Goal: Information Seeking & Learning: Find specific page/section

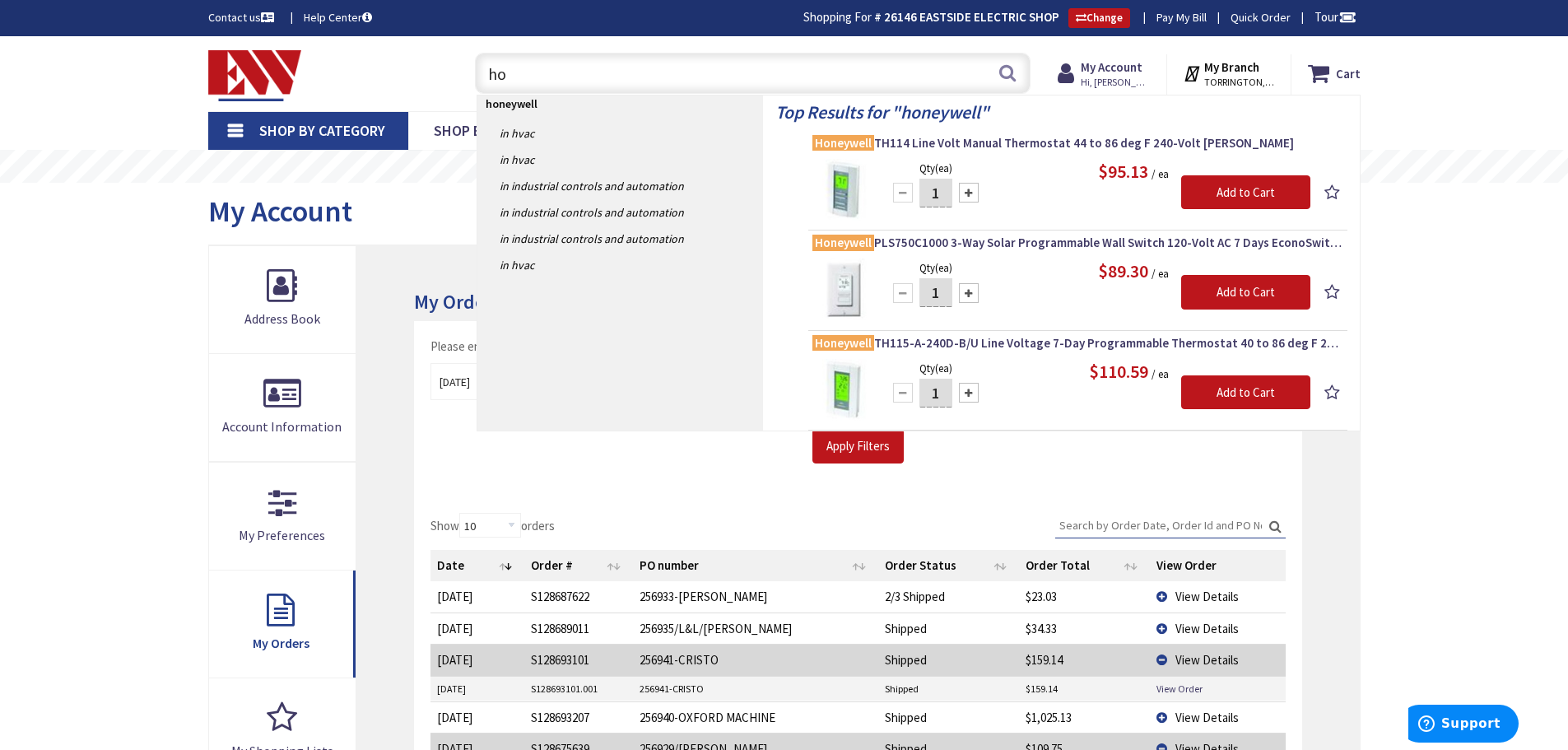
type input "h"
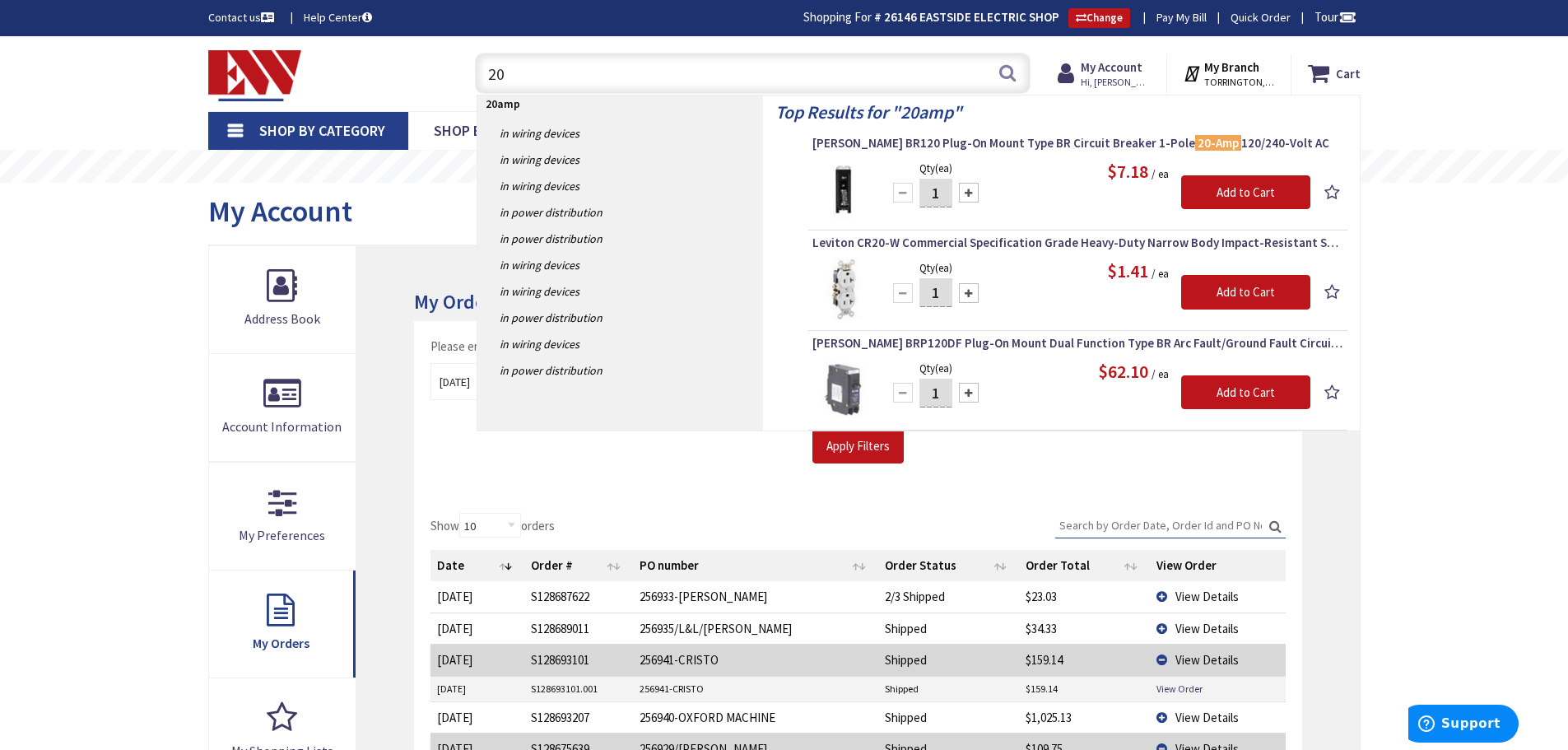
type input "2"
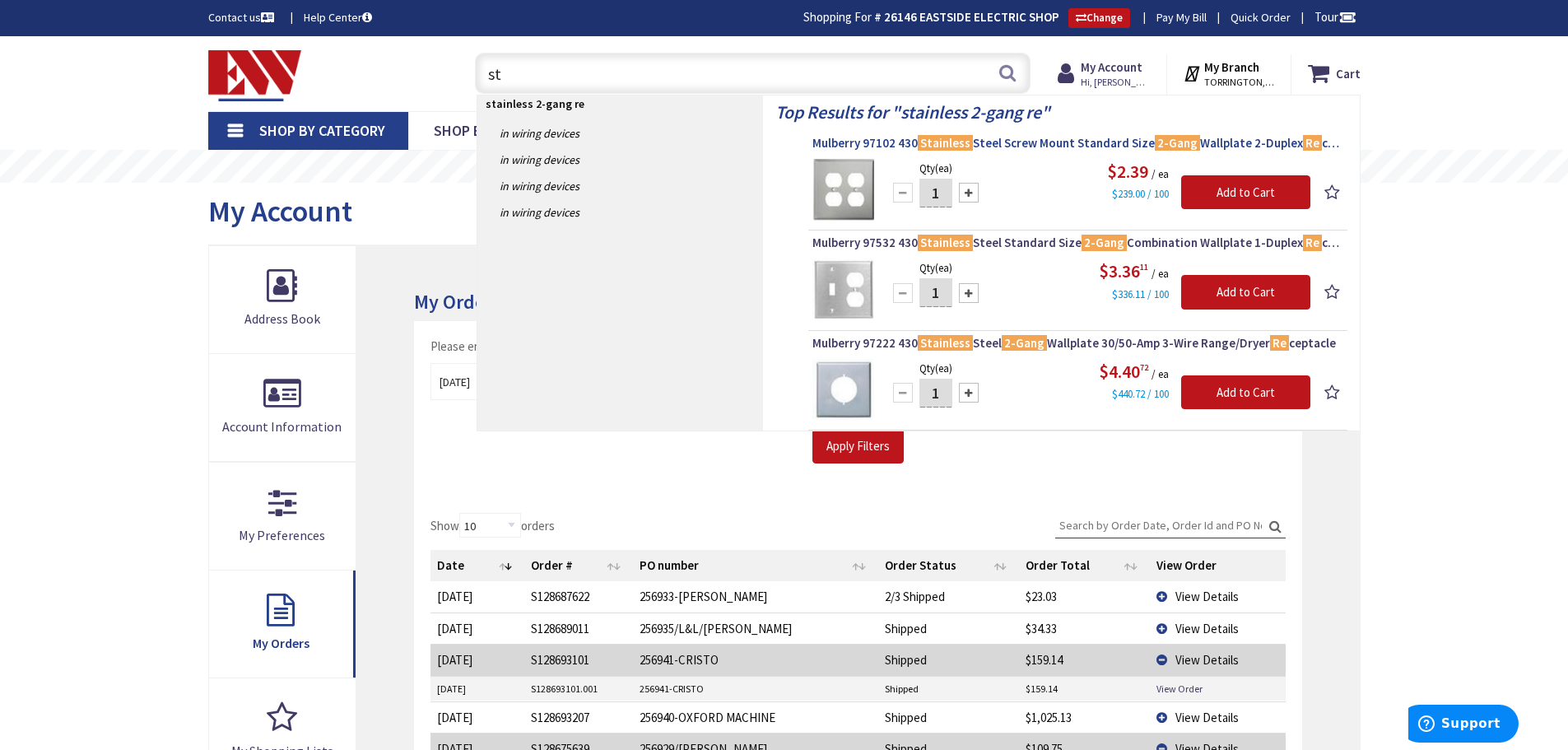
type input "s"
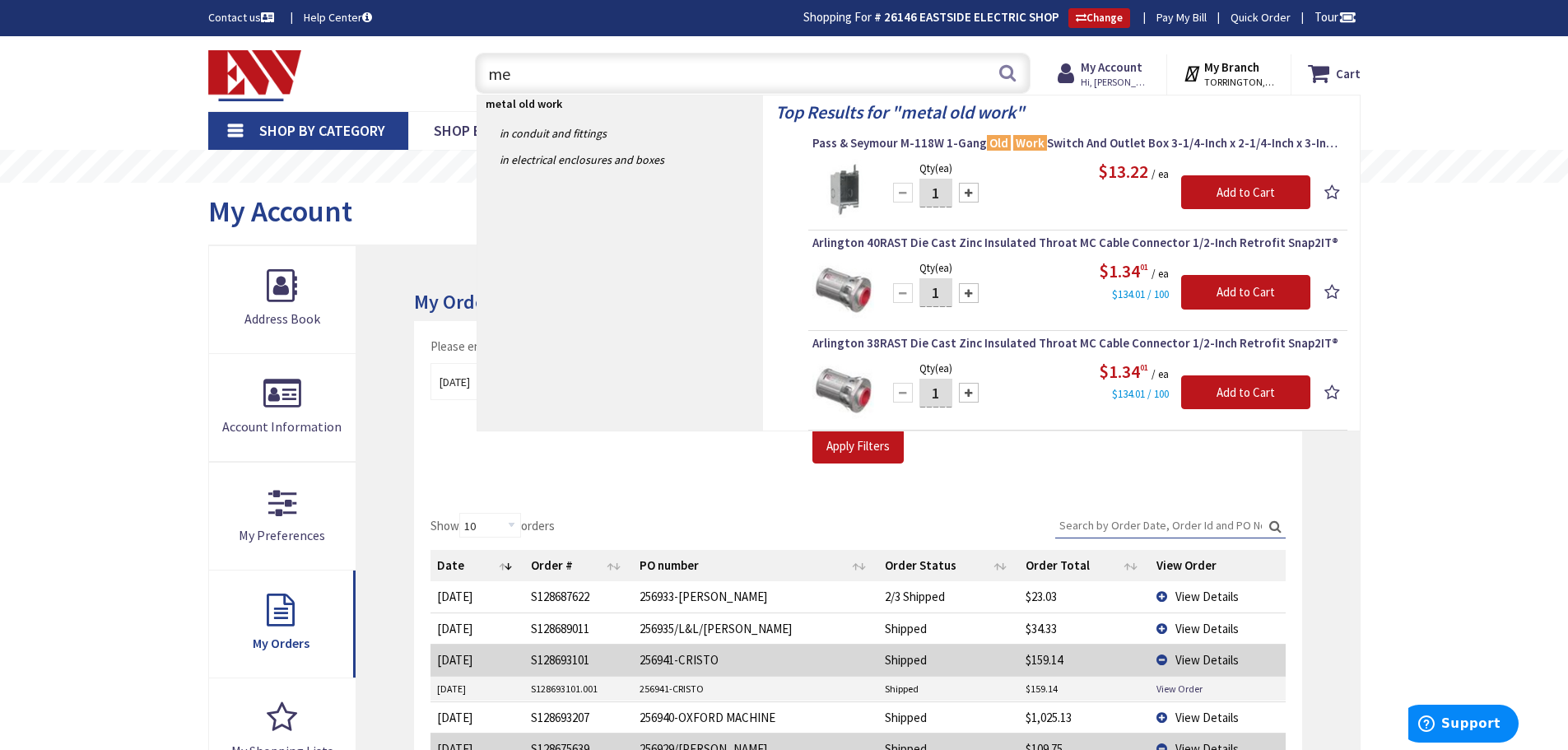
type input "m"
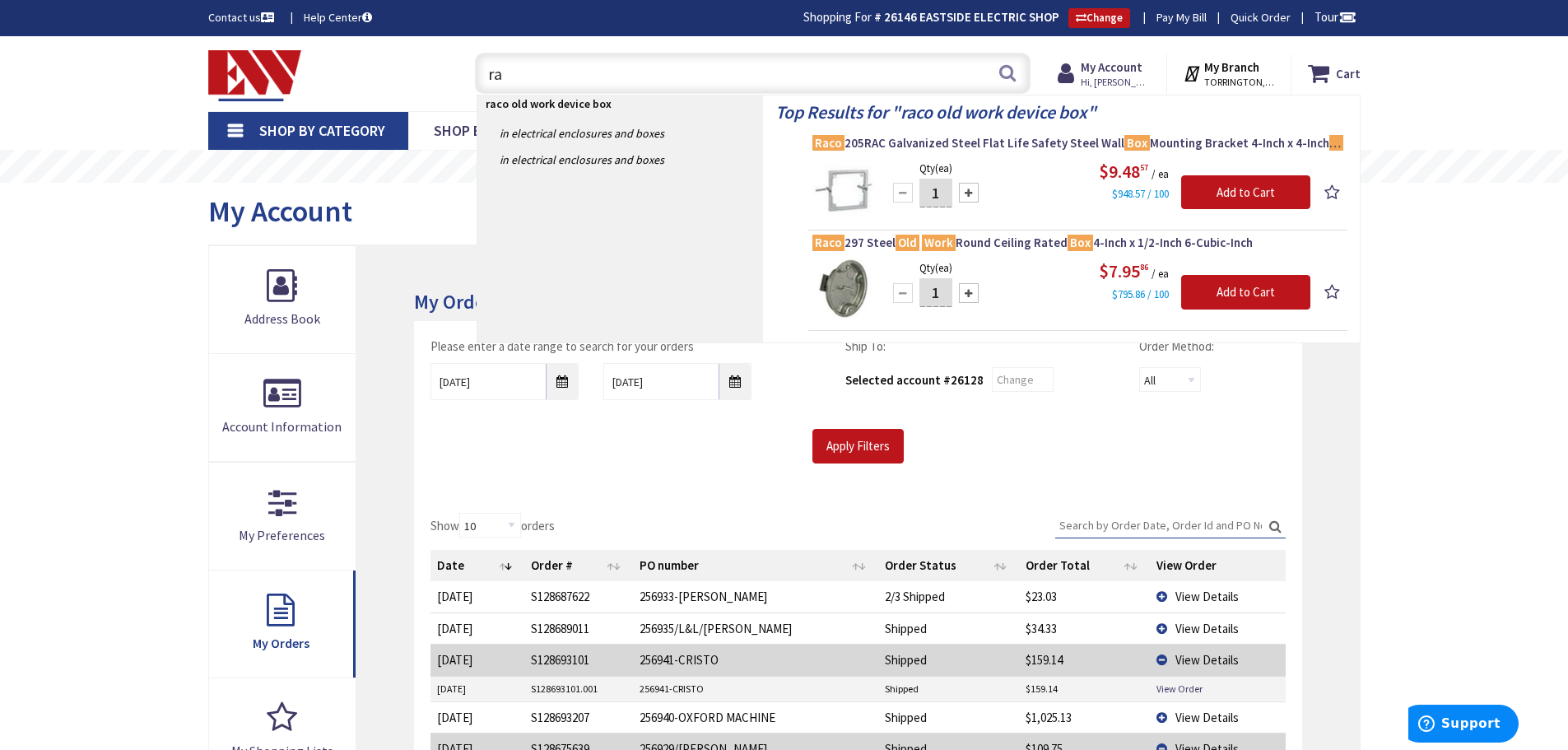
type input "r"
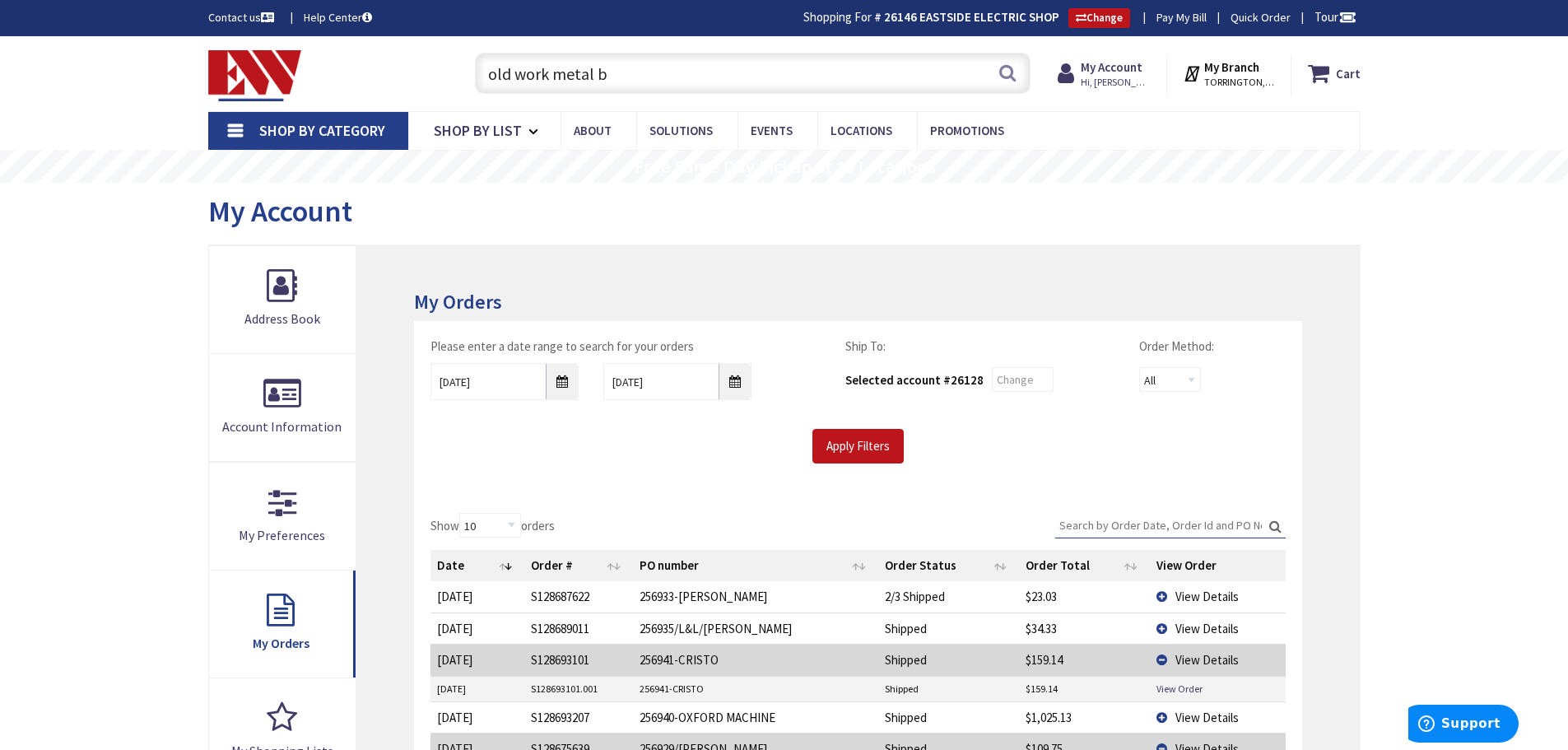
type input "old work metal"
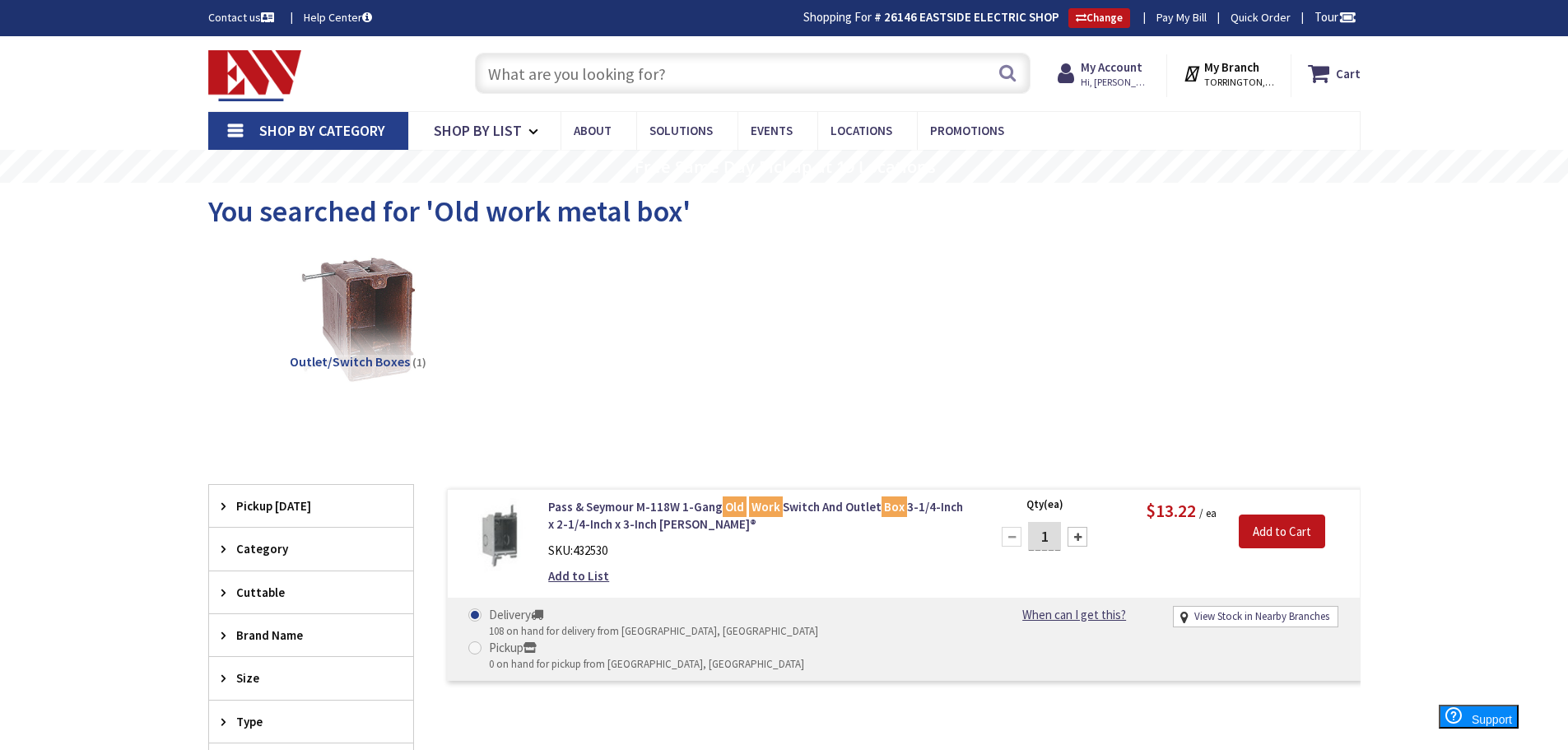
click at [568, 88] on input "text" at bounding box center [752, 73] width 556 height 41
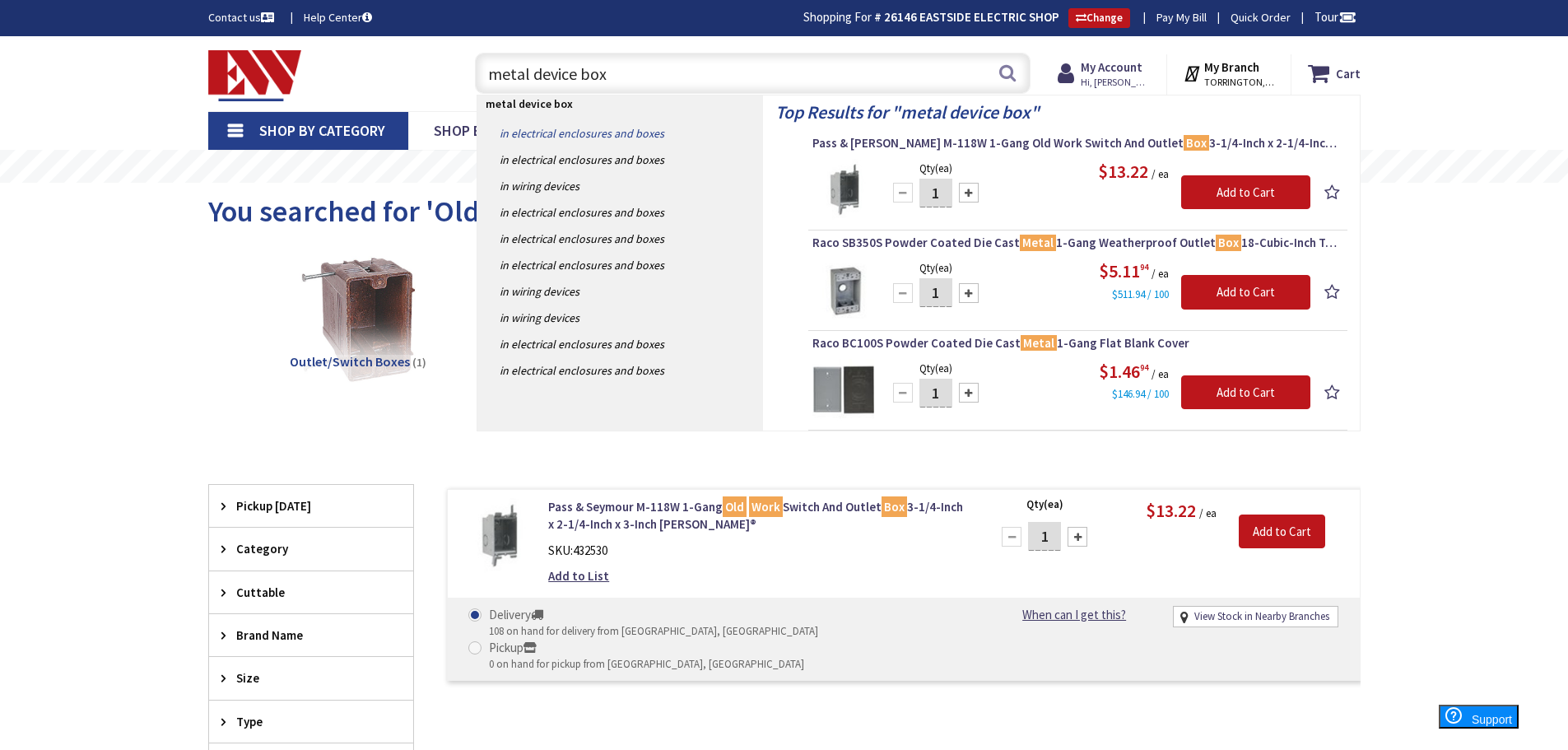
type input "metal device box"
click at [576, 137] on link "in Electrical Enclosures and Boxes" at bounding box center [620, 133] width 285 height 26
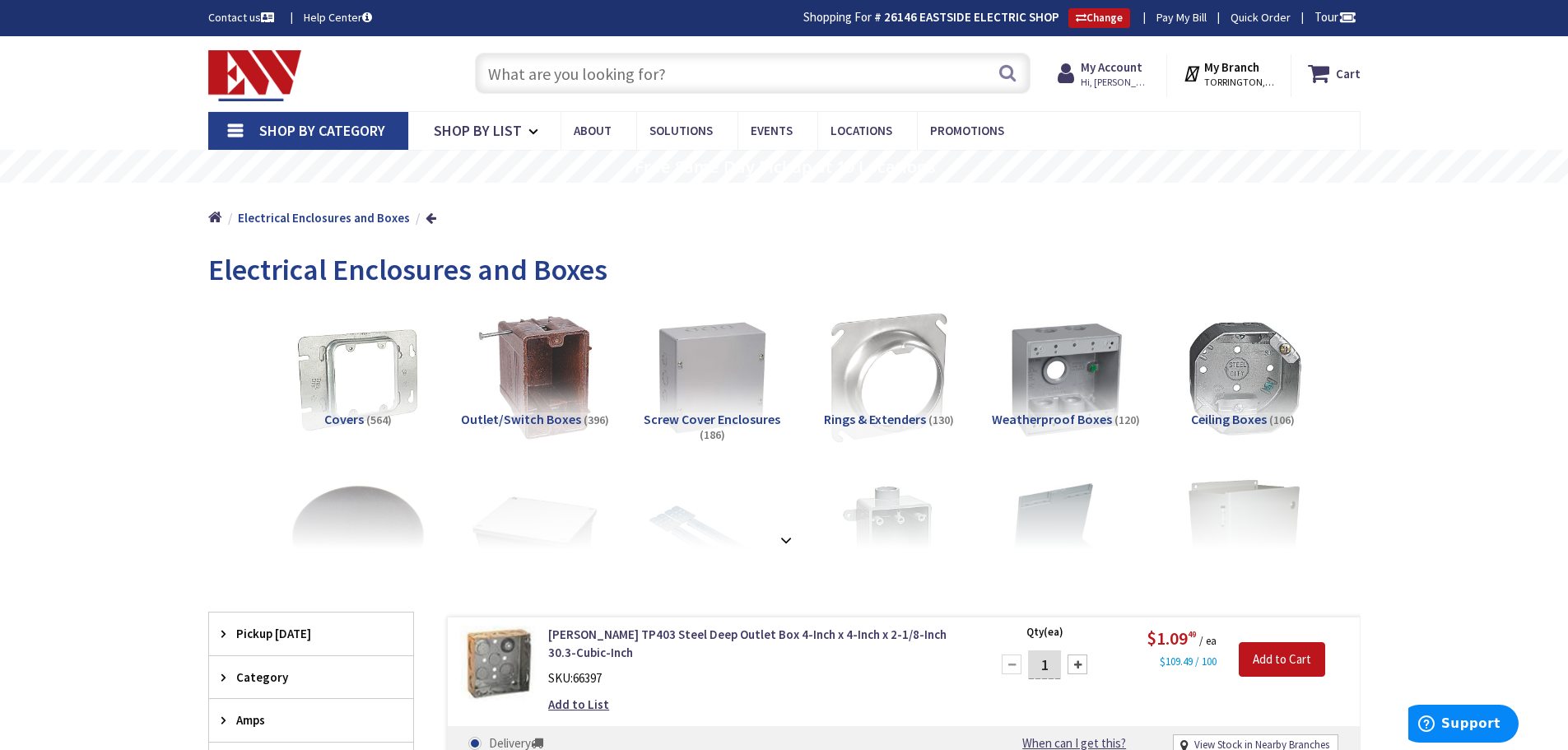
click at [561, 80] on input "text" at bounding box center [752, 73] width 556 height 41
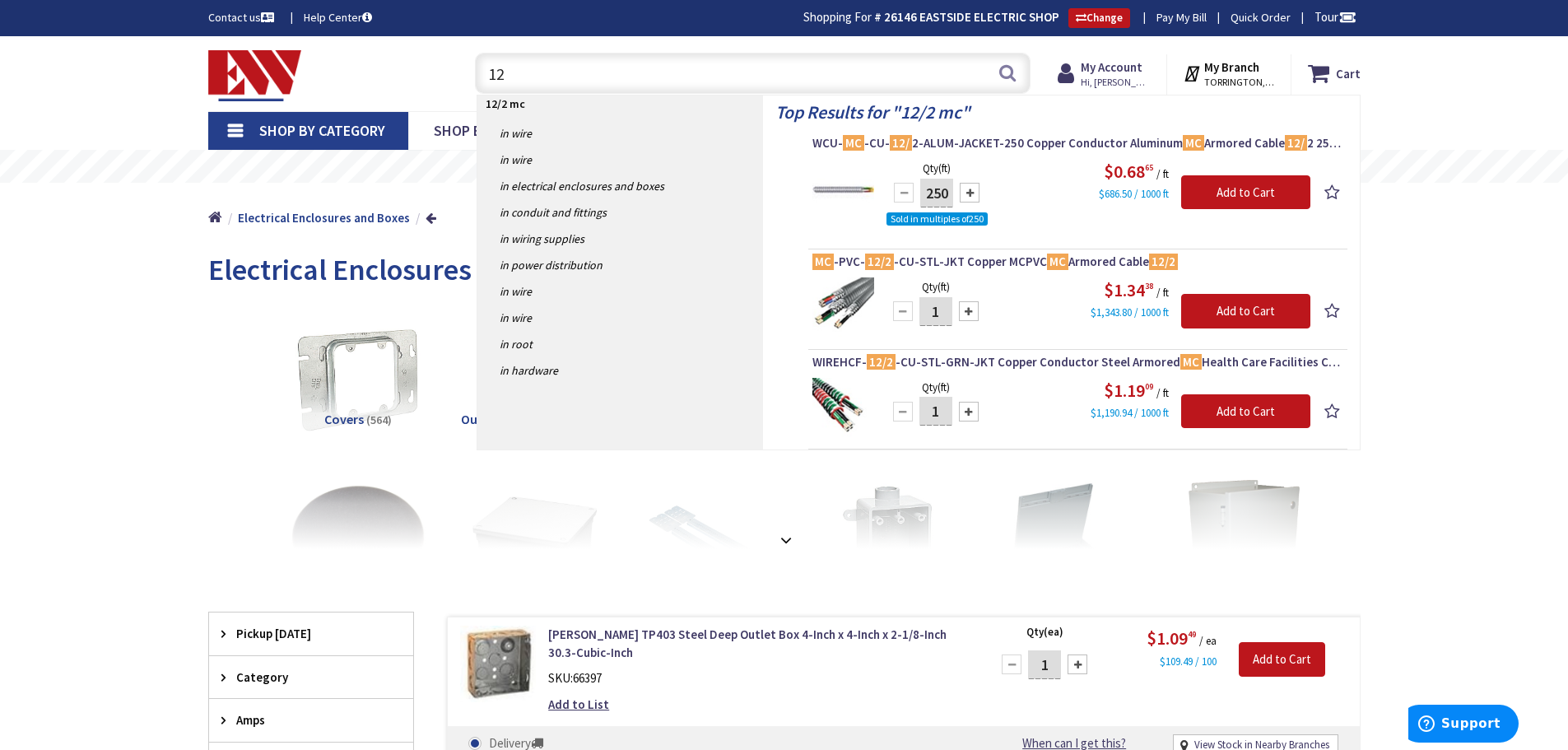
type input "1"
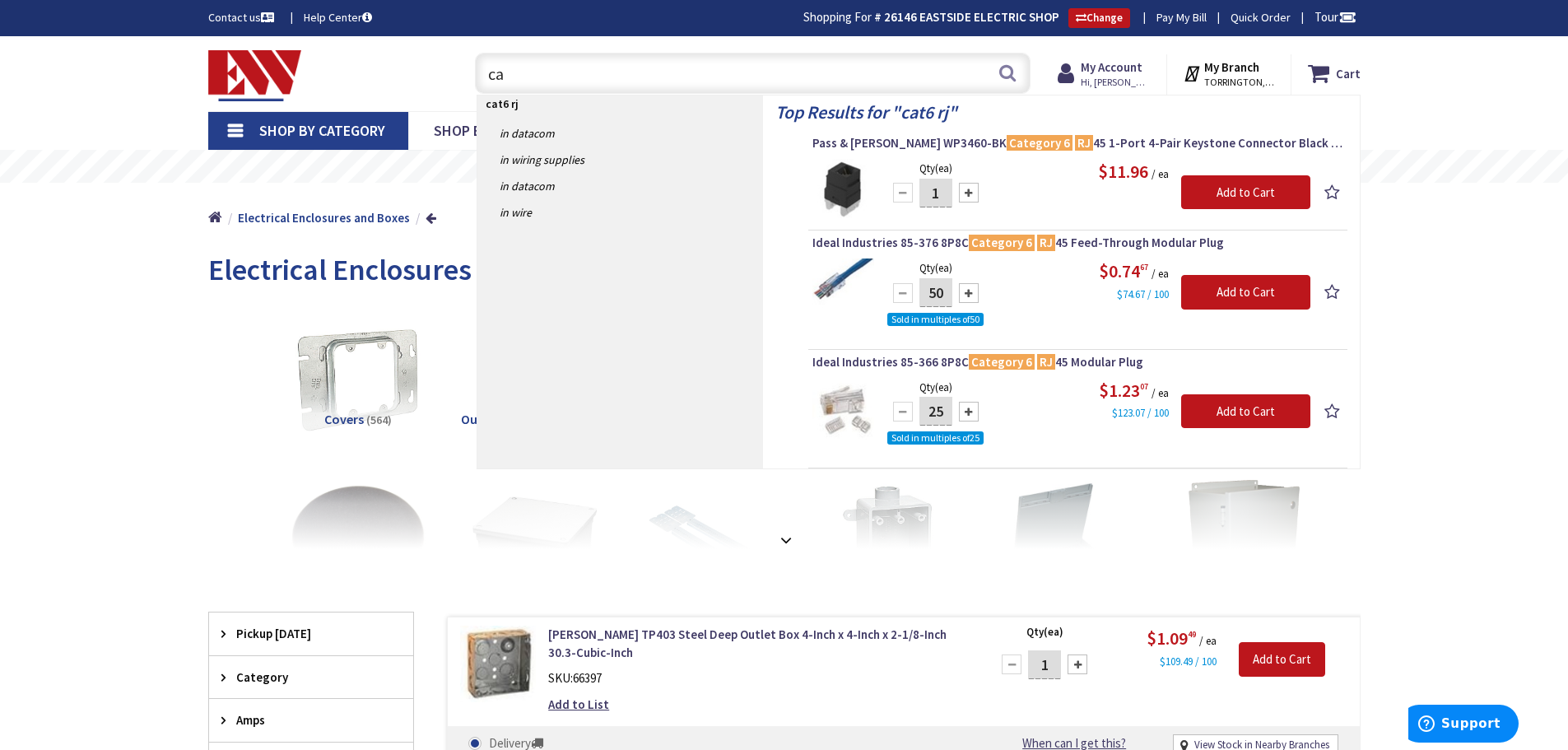
type input "c"
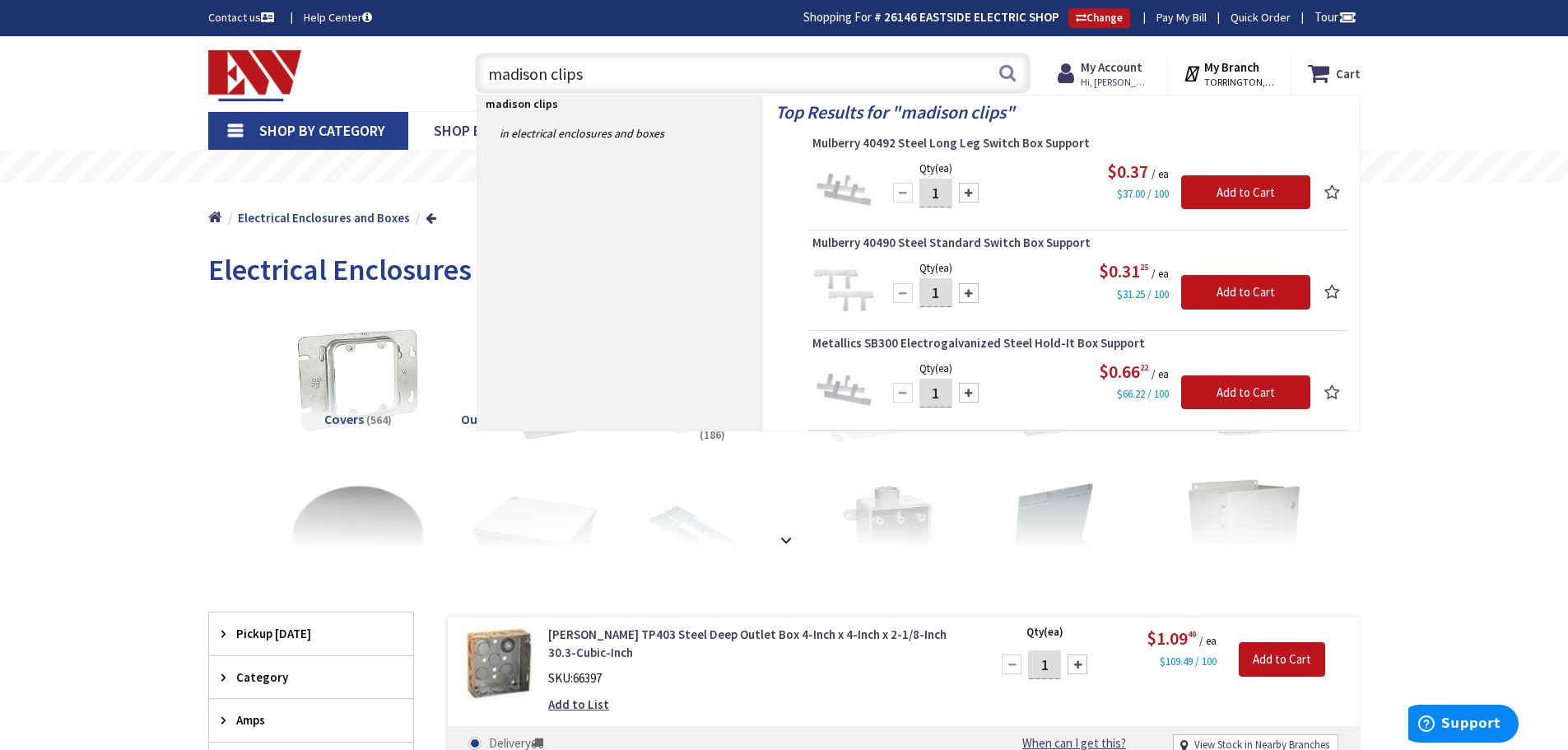
type input "madison clips"
